Goal: Register for event/course

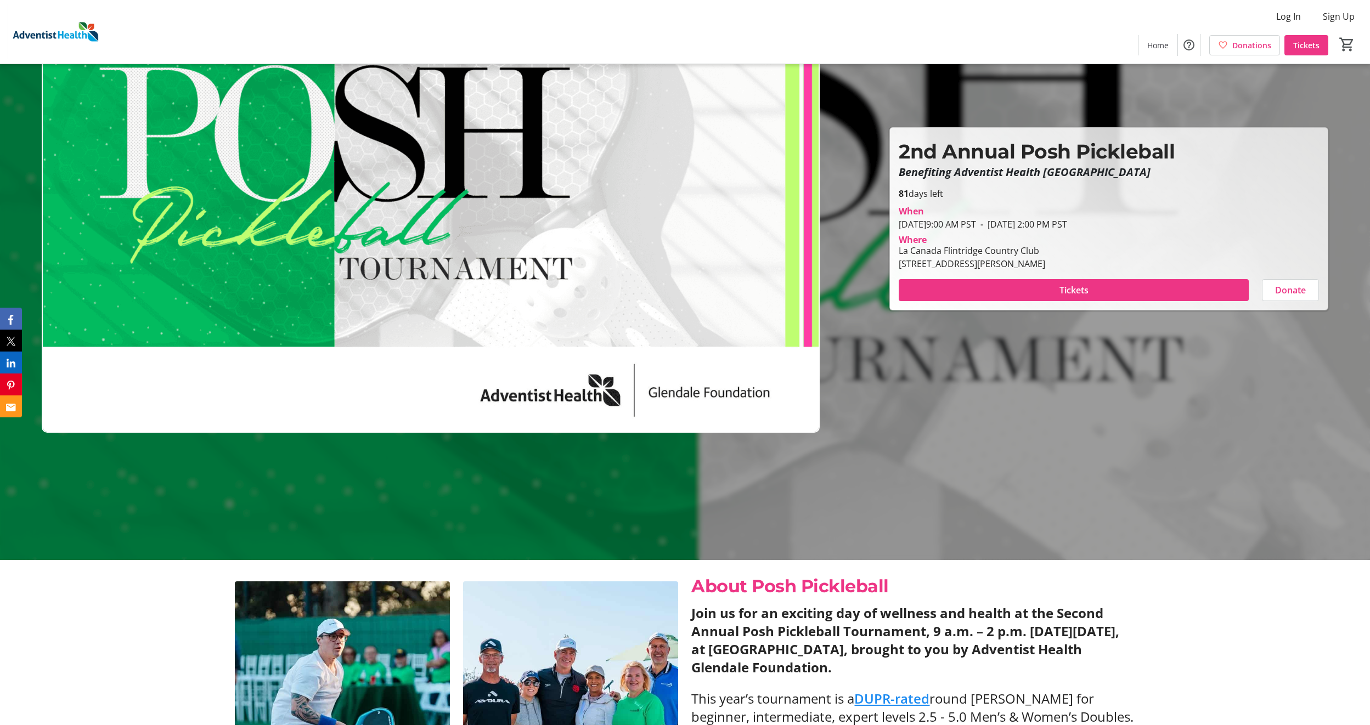
scroll to position [165, 0]
click at [1006, 284] on span at bounding box center [1074, 291] width 350 height 26
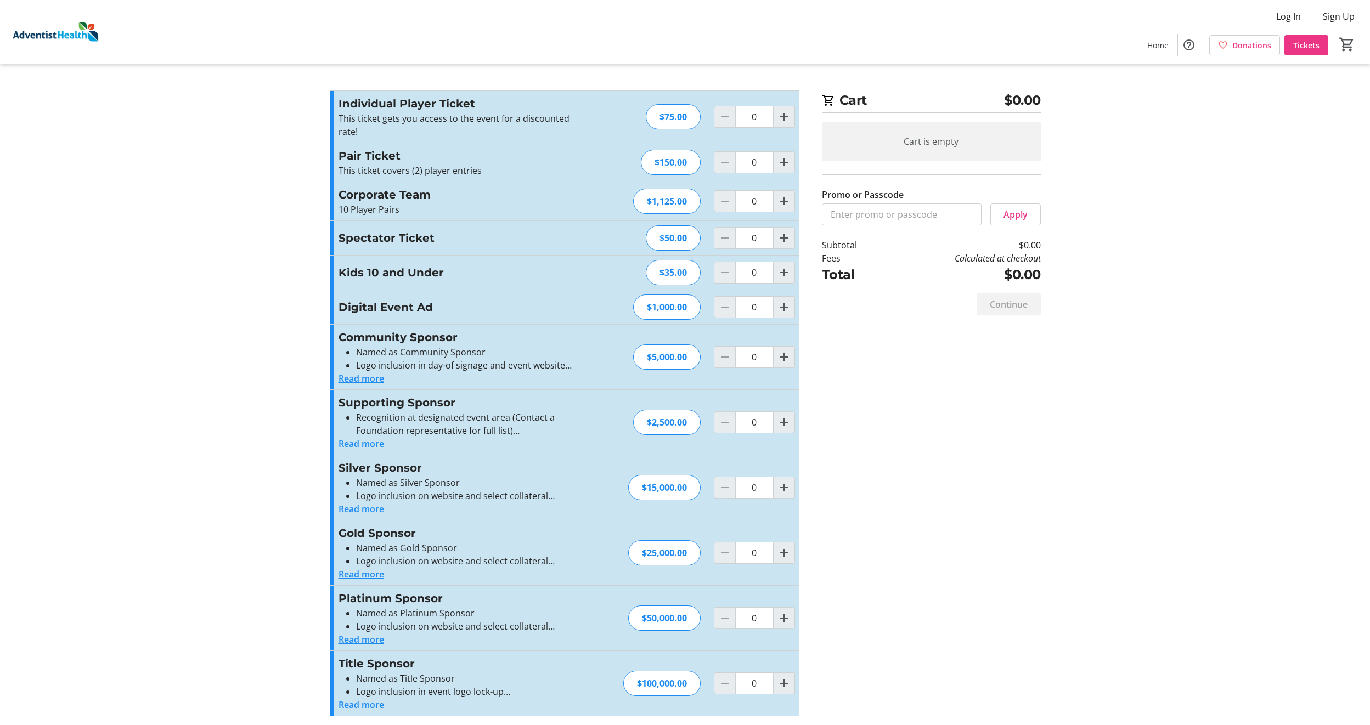
click at [62, 36] on img at bounding box center [56, 31] width 98 height 55
